Goal: Check status

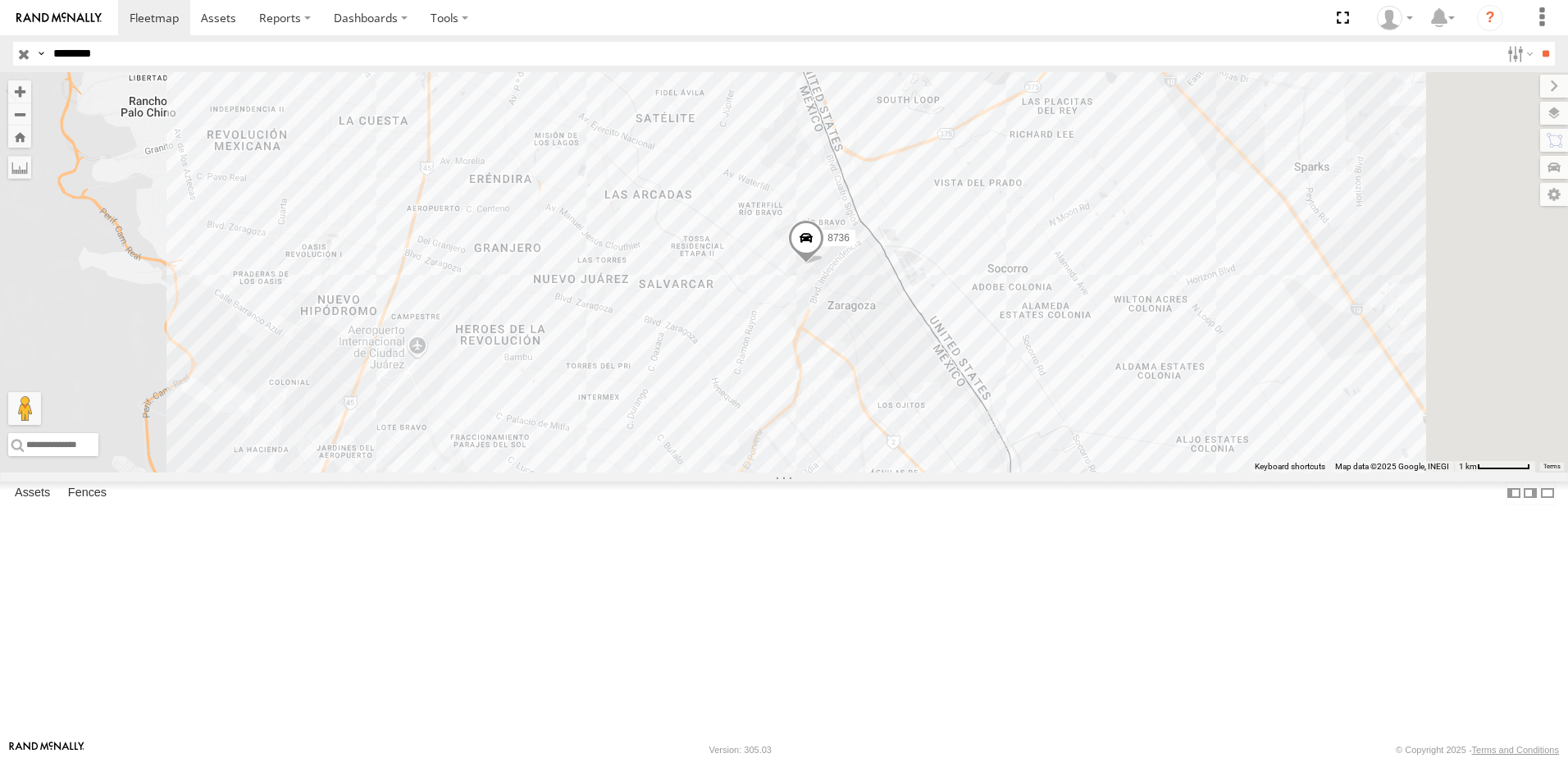
click at [990, 348] on div "8736 558" at bounding box center [784, 271] width 1568 height 400
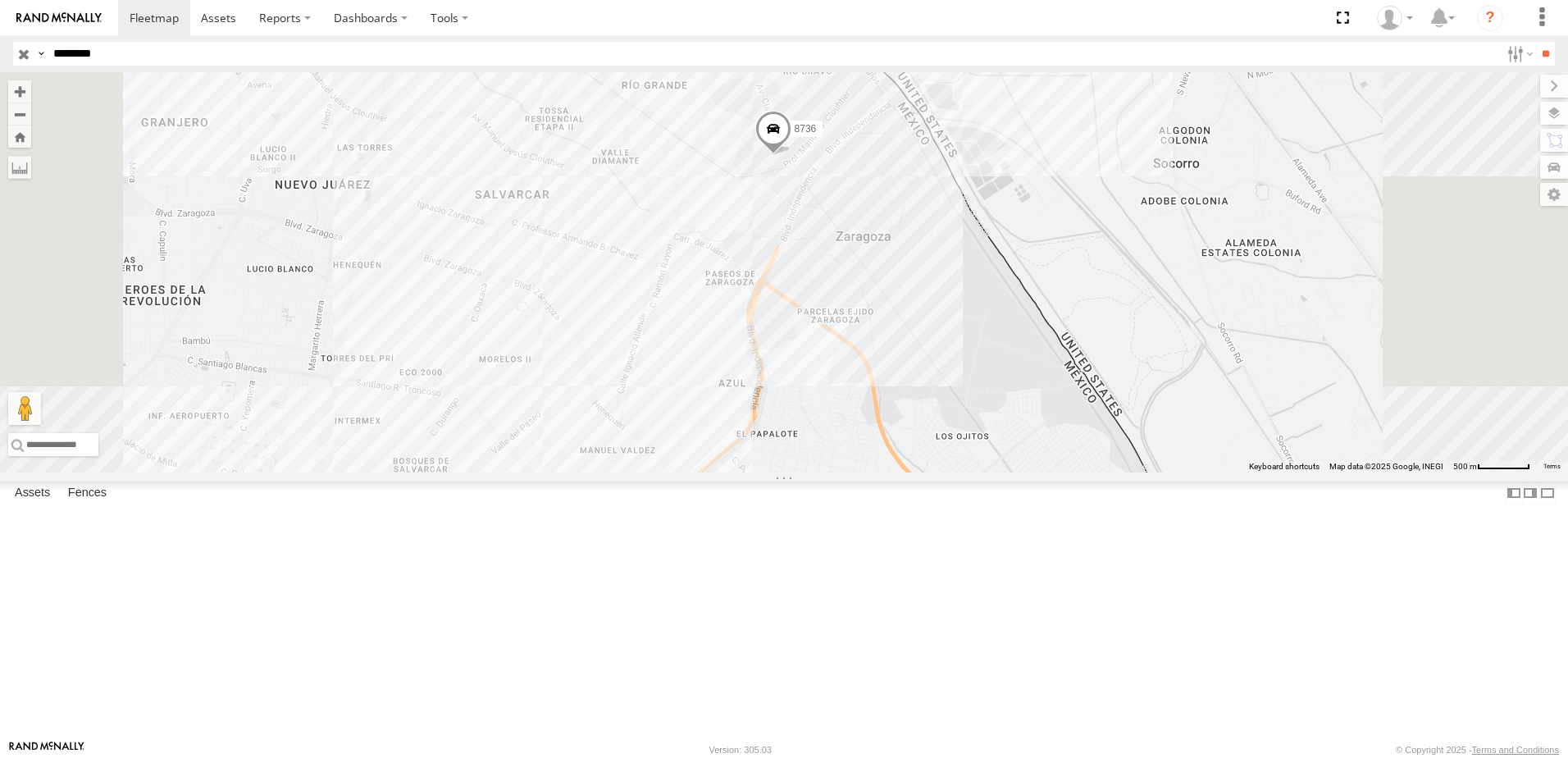
drag, startPoint x: 1029, startPoint y: 385, endPoint x: 1026, endPoint y: 406, distance: 21.2
click at [1026, 406] on div "8736 558" at bounding box center [784, 271] width 1568 height 400
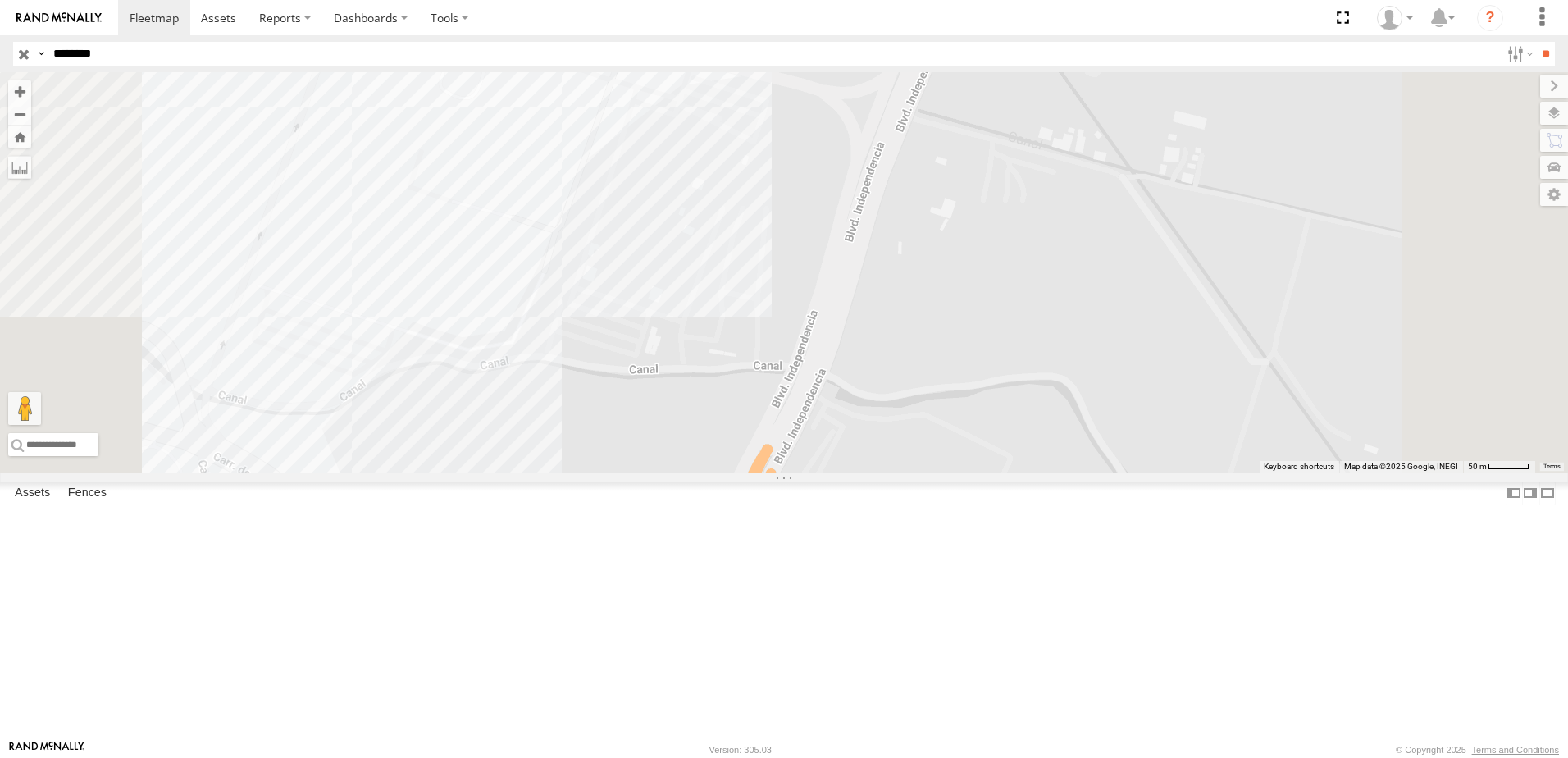
drag, startPoint x: 951, startPoint y: 283, endPoint x: 784, endPoint y: 428, distance: 221.2
click at [917, 441] on div "← Move left → Move right ↑ Move up ↓ Move down + Zoom in - Zoom out Home Jump l…" at bounding box center [784, 271] width 1568 height 400
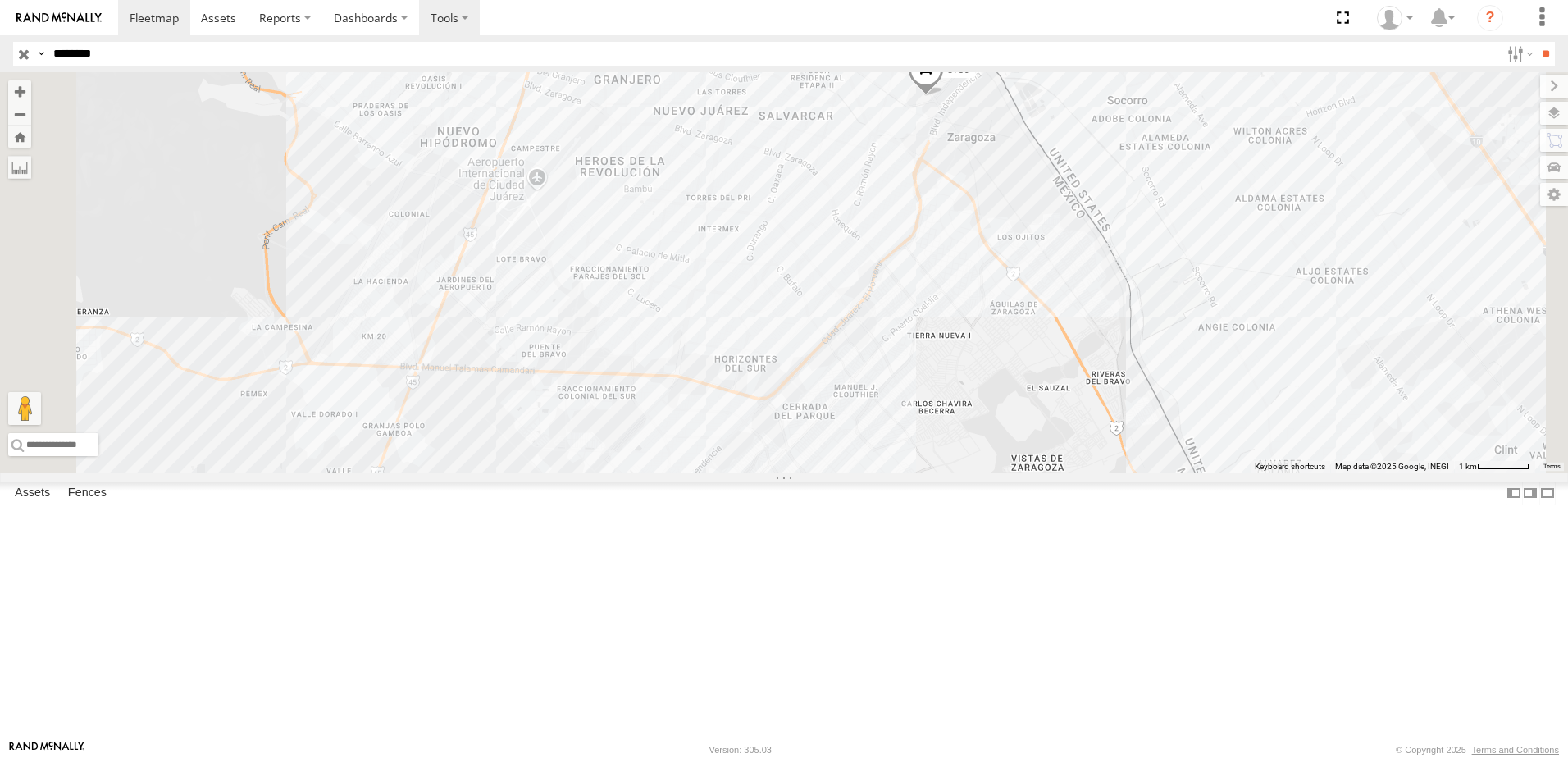
drag, startPoint x: 1093, startPoint y: 516, endPoint x: 474, endPoint y: 10, distance: 799.5
click at [1085, 473] on div "8736 558" at bounding box center [784, 271] width 1568 height 400
drag, startPoint x: 779, startPoint y: 558, endPoint x: 775, endPoint y: 543, distance: 15.5
click at [775, 473] on div "8736 558" at bounding box center [784, 271] width 1568 height 400
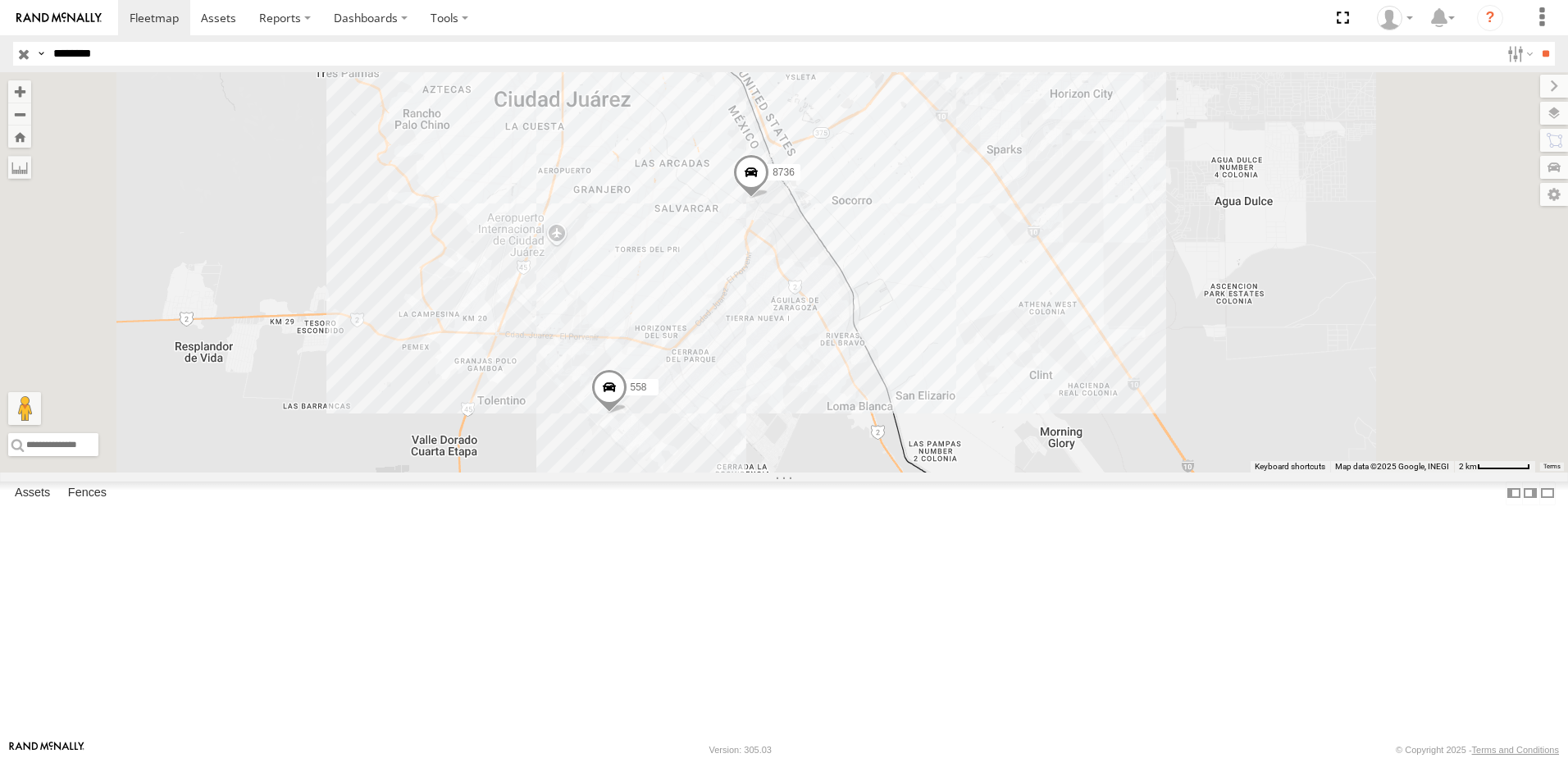
click at [769, 199] on span at bounding box center [751, 176] width 36 height 45
click at [1001, 473] on div "8736 558 8736 BASE 7 [PERSON_NAME] 31.65526 , -106.34555 0 21:16:06 [DATE]" at bounding box center [784, 271] width 1568 height 400
drag, startPoint x: 1005, startPoint y: 428, endPoint x: 990, endPoint y: 480, distance: 54.1
click at [990, 473] on div "8736 558" at bounding box center [784, 271] width 1568 height 400
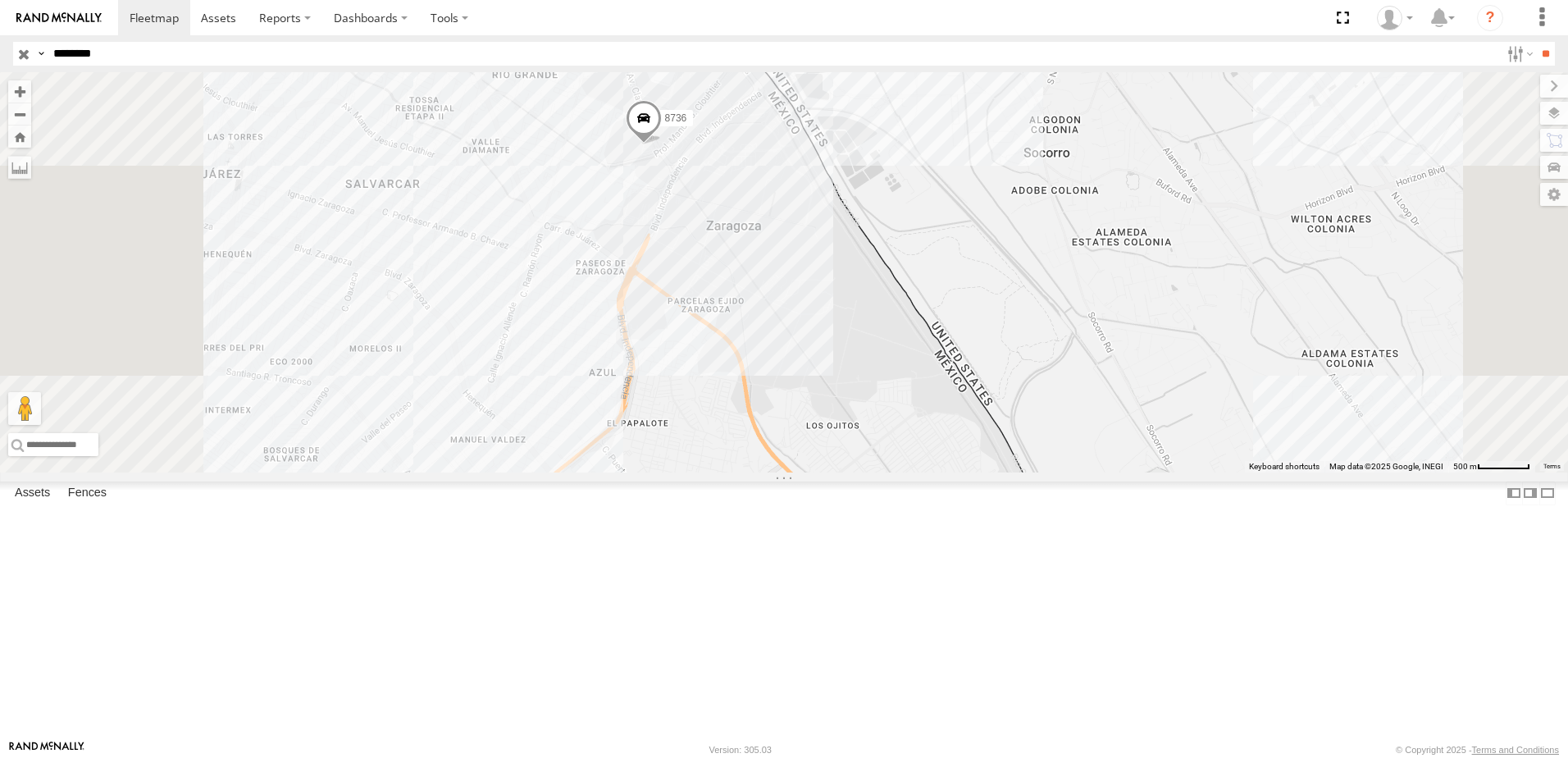
drag, startPoint x: 844, startPoint y: 324, endPoint x: 830, endPoint y: 406, distance: 83.2
click at [830, 406] on div "8736 558" at bounding box center [784, 271] width 1568 height 400
